Goal: Task Accomplishment & Management: Complete application form

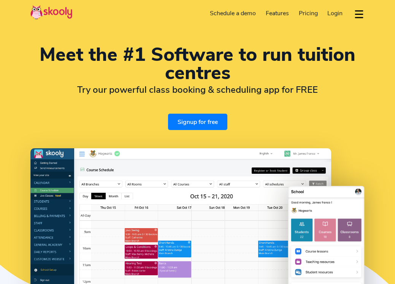
select select "en"
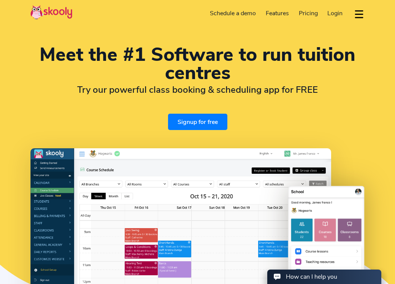
select select "84"
select select "Viet Nam"
select select "Asia/Ho_Chi_Minh"
click at [201, 121] on link "Signup for free" at bounding box center [197, 122] width 59 height 16
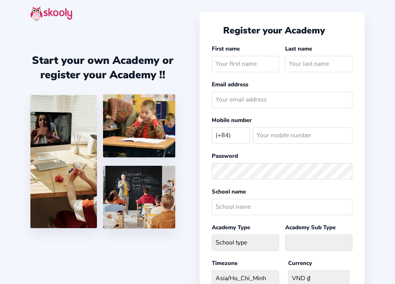
select select "VN"
click at [243, 65] on input "text" at bounding box center [245, 64] width 67 height 16
type input "Minh"
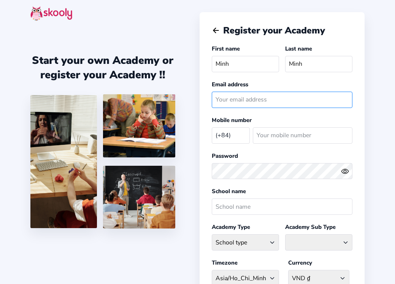
click at [255, 103] on input "email" at bounding box center [282, 100] width 141 height 16
type input "monup4every1@gmail.com"
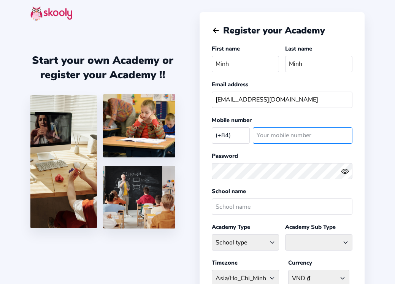
click at [277, 139] on input "number" at bounding box center [303, 135] width 100 height 16
type input "856333055"
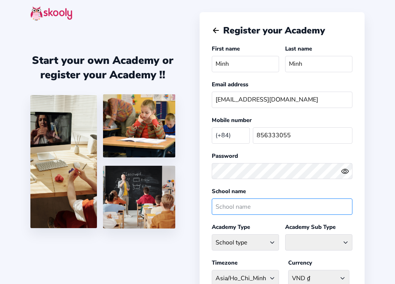
click at [285, 204] on input "text" at bounding box center [282, 206] width 141 height 16
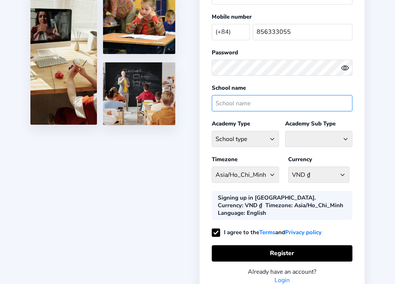
scroll to position [108, 0]
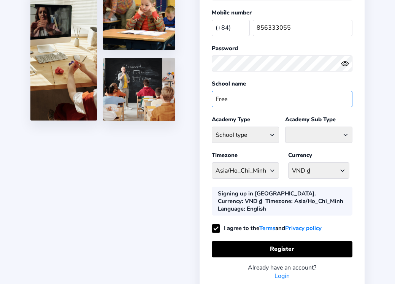
type input "Free"
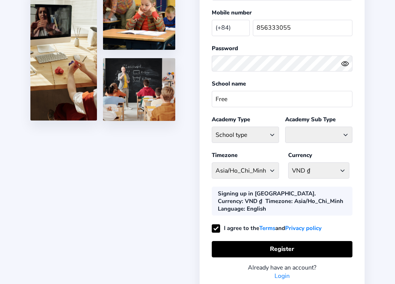
click at [270, 144] on div "School type Academic Afterschool Arts Dance Homeschool Language Martial Arts Mu…" at bounding box center [245, 134] width 67 height 22
click at [267, 140] on select "School type Academic Afterschool Arts Dance Homeschool Language Martial Arts Mu…" at bounding box center [245, 135] width 67 height 16
select select "L"
click at [212, 127] on select "School type Academic Afterschool Arts Dance Homeschool Language Martial Arts Mu…" at bounding box center [245, 135] width 67 height 16
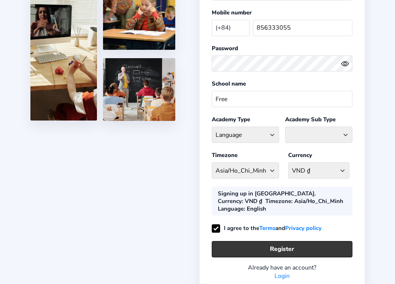
click at [256, 250] on button "Register" at bounding box center [282, 249] width 141 height 16
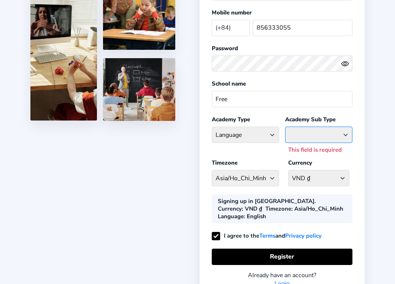
click at [327, 134] on select "Bilingual Centre Language Centre" at bounding box center [318, 135] width 67 height 16
click at [334, 137] on select "Bilingual Centre Language Centre" at bounding box center [318, 135] width 67 height 16
select select "BI"
click at [285, 127] on select "Bilingual Centre Language Centre" at bounding box center [318, 135] width 67 height 16
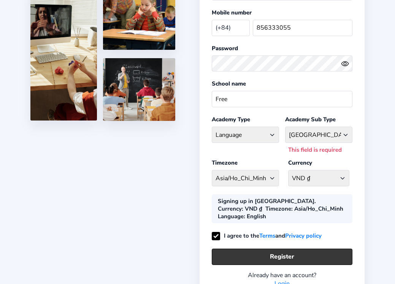
click at [278, 254] on button "Register" at bounding box center [282, 256] width 141 height 16
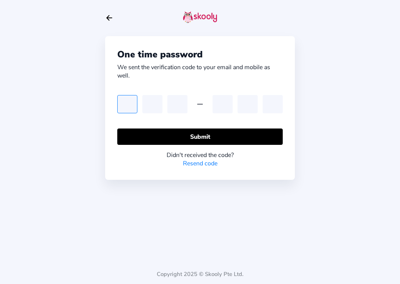
paste input "4"
type input "4"
click at [132, 108] on input "4" at bounding box center [127, 104] width 20 height 18
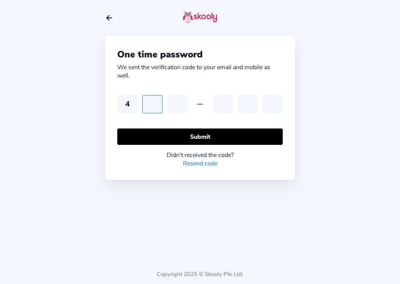
type input "1"
type input "9"
type input "7"
type input "3"
type input "1"
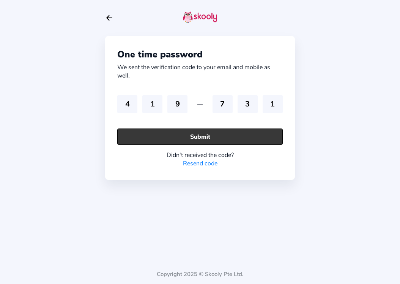
click at [251, 134] on button "Submit" at bounding box center [200, 136] width 166 height 16
